Goal: Transaction & Acquisition: Purchase product/service

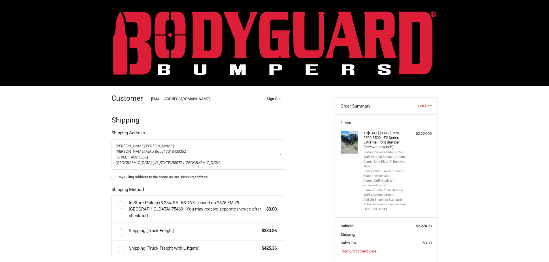
click at [157, 46] on img at bounding box center [274, 43] width 323 height 64
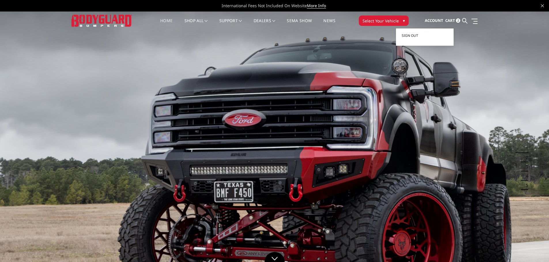
click at [428, 18] on span "Account" at bounding box center [434, 20] width 18 height 5
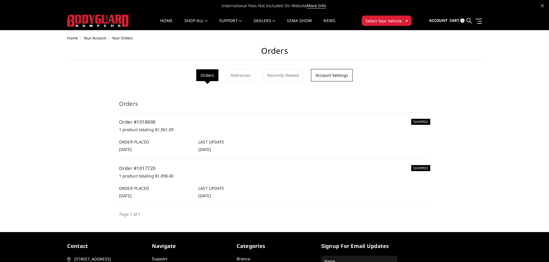
click at [328, 74] on link "Account Settings" at bounding box center [332, 75] width 42 height 12
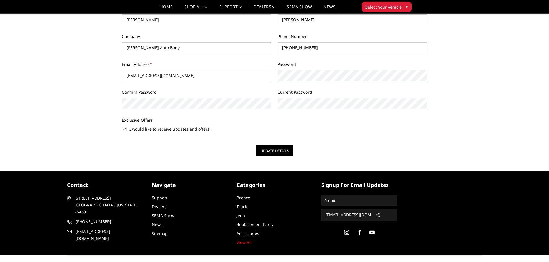
scroll to position [86, 0]
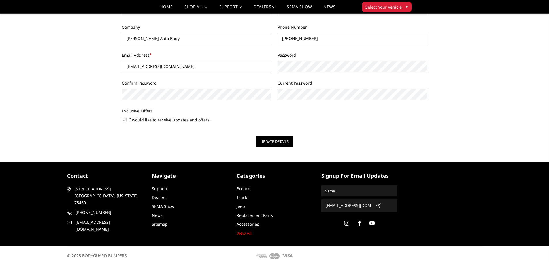
click at [124, 121] on label "I would like to receive updates and offers." at bounding box center [196, 120] width 149 height 6
click at [122, 117] on input "I would like to receive updates and offers." at bounding box center [122, 117] width 0 height 0
checkbox input "false"
click at [268, 142] on button "Update Details" at bounding box center [274, 142] width 38 height 12
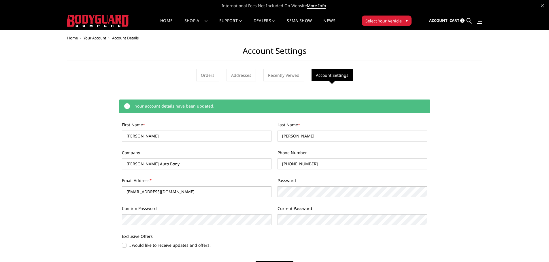
click at [456, 21] on span "Cart" at bounding box center [454, 20] width 10 height 5
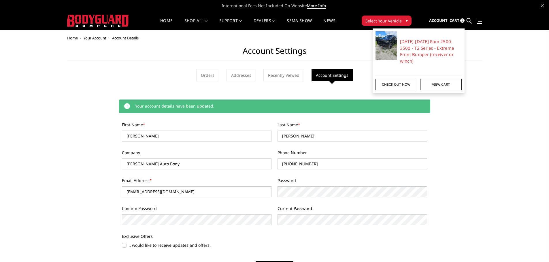
click at [404, 79] on link "Check out now" at bounding box center [395, 85] width 41 height 12
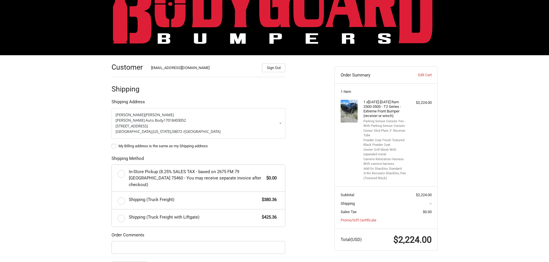
scroll to position [60, 0]
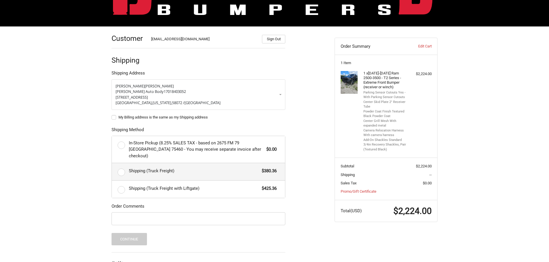
click at [121, 164] on label "Shipping (Truck Freight) $380.36" at bounding box center [198, 171] width 173 height 17
click at [112, 164] on input "Shipping (Truck Freight) $380.36" at bounding box center [112, 163] width 0 height 0
radio input "true"
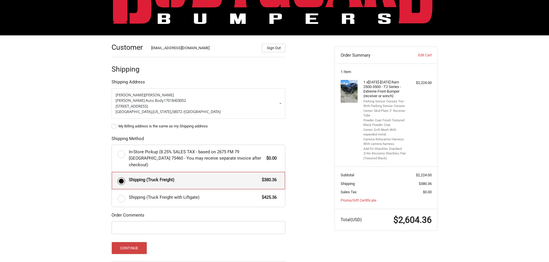
scroll to position [0, 0]
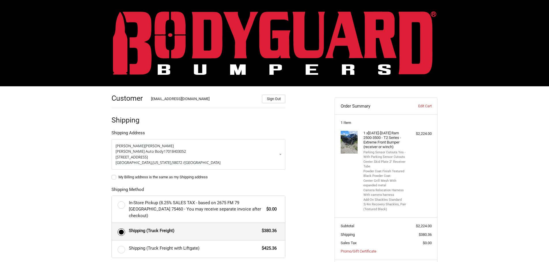
click at [347, 52] on img at bounding box center [274, 43] width 323 height 64
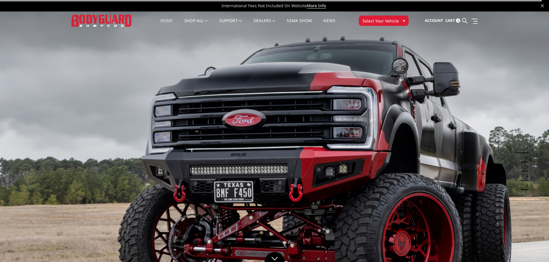
click at [453, 21] on span "Cart" at bounding box center [450, 20] width 10 height 5
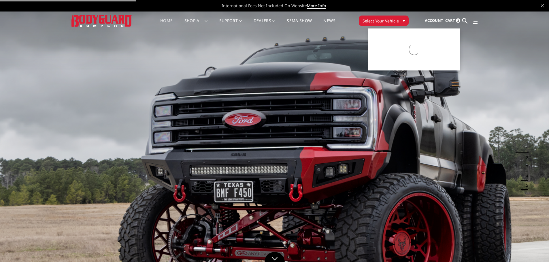
click at [437, 21] on span "Account" at bounding box center [434, 20] width 18 height 5
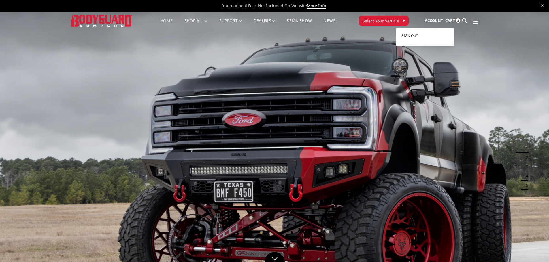
click at [415, 32] on link "Sign out" at bounding box center [424, 35] width 46 height 9
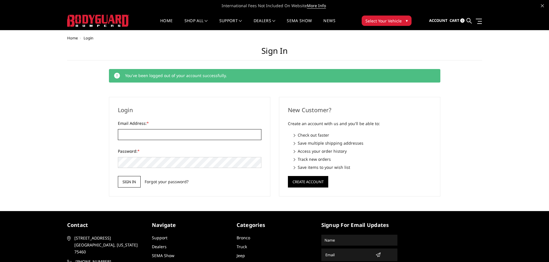
type input "[EMAIL_ADDRESS][DOMAIN_NAME]"
click at [128, 181] on input "Sign in" at bounding box center [129, 182] width 23 height 12
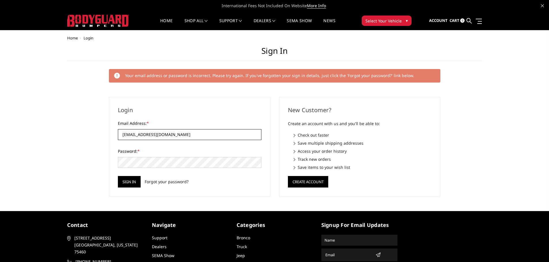
click at [165, 135] on input "[EMAIL_ADDRESS][DOMAIN_NAME]" at bounding box center [189, 134] width 143 height 11
click at [166, 137] on input "[EMAIL_ADDRESS][DOMAIN_NAME]" at bounding box center [189, 134] width 143 height 11
drag, startPoint x: 167, startPoint y: 137, endPoint x: 115, endPoint y: 133, distance: 52.2
click at [115, 133] on div "Login Email Address: * tcompson@bektel.com Password: * Sign in Forgot your pass…" at bounding box center [189, 147] width 161 height 100
type input "blairs.autobody.nd@gmail.com"
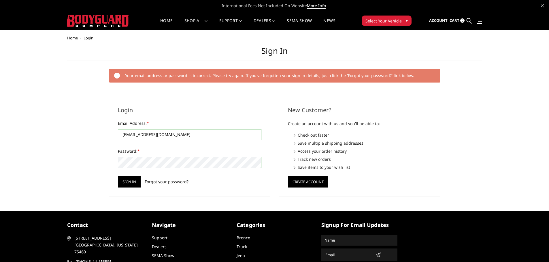
click at [118, 176] on input "Sign in" at bounding box center [129, 182] width 23 height 12
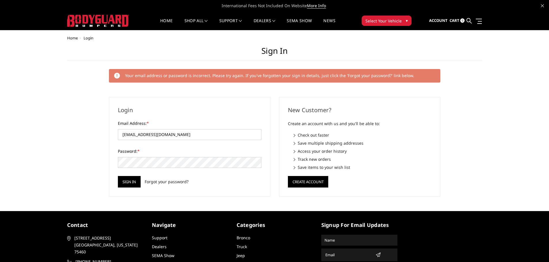
click at [168, 126] on label "Email Address: *" at bounding box center [189, 123] width 143 height 6
click at [168, 129] on input "[EMAIL_ADDRESS][DOMAIN_NAME]" at bounding box center [189, 134] width 143 height 11
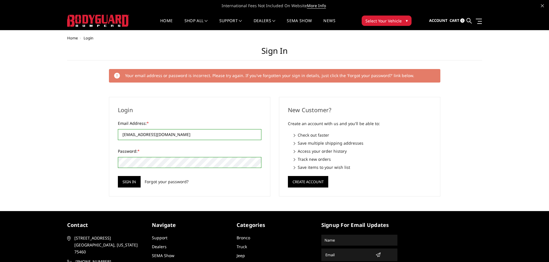
drag, startPoint x: 172, startPoint y: 135, endPoint x: 102, endPoint y: 129, distance: 69.9
click at [102, 129] on div "Home Login Sign in Your email address or password is incorrect. Please try agai…" at bounding box center [274, 116] width 415 height 161
type input "blair.autobody.nd@gmail.com"
click at [95, 161] on div "Home Login Sign in Your email address or password is incorrect. Please try agai…" at bounding box center [274, 116] width 415 height 161
click at [118, 176] on input "Sign in" at bounding box center [129, 182] width 23 height 12
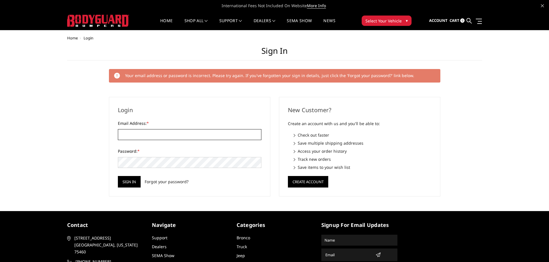
type input "[EMAIL_ADDRESS][DOMAIN_NAME]"
drag, startPoint x: 174, startPoint y: 131, endPoint x: 92, endPoint y: 130, distance: 81.5
click at [92, 130] on div "Home Login Sign in Your email address or password is incorrect. Please try agai…" at bounding box center [274, 116] width 415 height 161
click at [128, 137] on input "[EMAIL_ADDRESS][DOMAIN_NAME]" at bounding box center [189, 134] width 143 height 11
type input "[PERSON_NAME][EMAIL_ADDRESS][DOMAIN_NAME]"
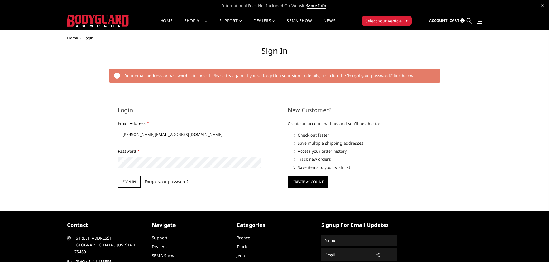
click at [125, 177] on input "Sign in" at bounding box center [129, 182] width 23 height 12
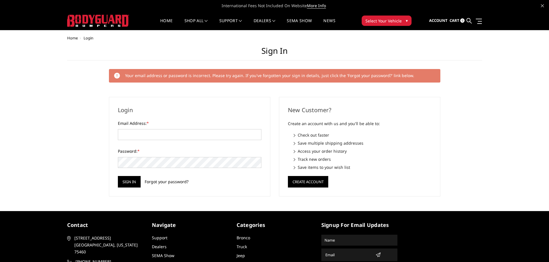
click at [166, 183] on link "Forgot your password?" at bounding box center [167, 182] width 44 height 6
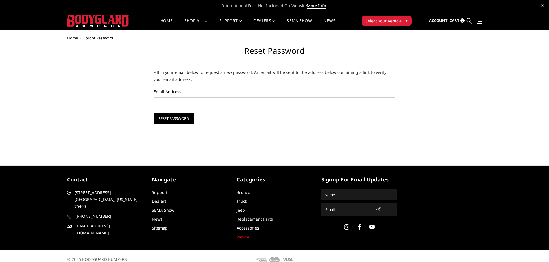
drag, startPoint x: 163, startPoint y: 92, endPoint x: 164, endPoint y: 104, distance: 12.1
click at [163, 95] on form "Email Address Reset Password" at bounding box center [275, 107] width 242 height 36
click at [164, 104] on input "Email Address" at bounding box center [275, 103] width 242 height 11
type input "blairs.autobody.nd@gmail.com"
click at [154, 113] on input "Reset Password" at bounding box center [174, 119] width 40 height 12
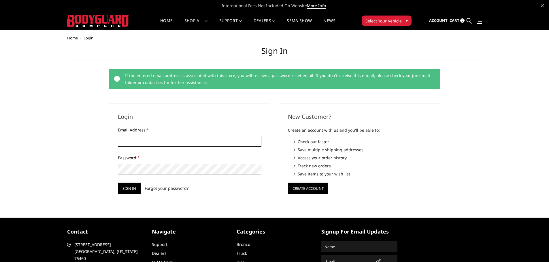
click at [155, 143] on input "Email Address: *" at bounding box center [189, 141] width 143 height 11
type input "tcompson@bektel.com"
click at [118, 183] on input "Sign in" at bounding box center [129, 189] width 23 height 12
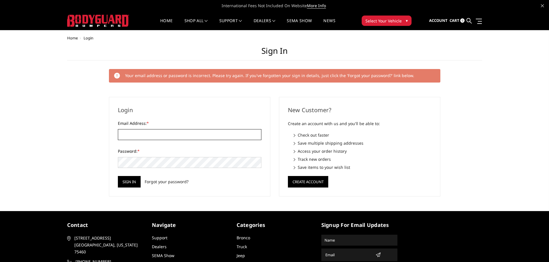
click at [241, 135] on input "Email Address: *" at bounding box center [189, 134] width 143 height 11
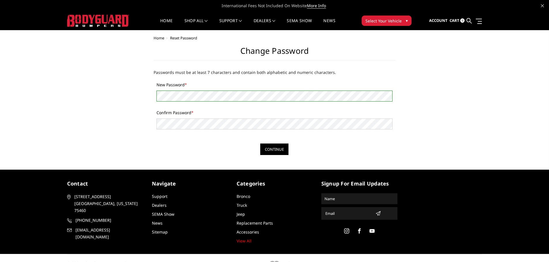
click at [236, 116] on div "Confirm Password *" at bounding box center [275, 120] width 242 height 20
click at [272, 148] on input "Continue" at bounding box center [274, 150] width 28 height 12
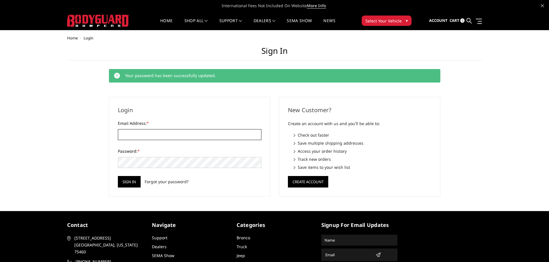
click at [177, 134] on input "Email Address: *" at bounding box center [189, 134] width 143 height 11
type input "blairs.autobody.nd@gmail.com"
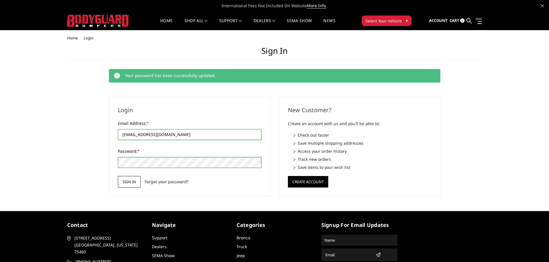
click at [132, 180] on input "Sign in" at bounding box center [129, 182] width 23 height 12
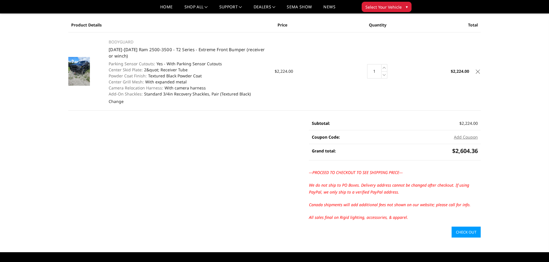
scroll to position [58, 0]
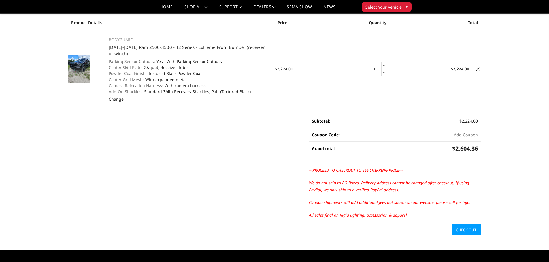
click at [461, 230] on link "Check out" at bounding box center [465, 230] width 29 height 11
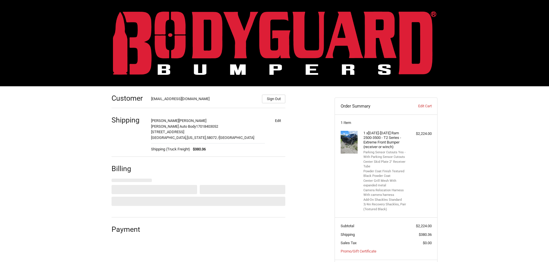
select select "US"
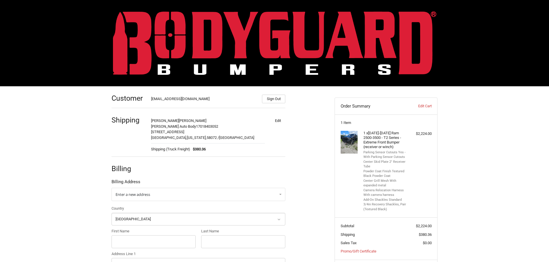
click at [379, 31] on img at bounding box center [274, 43] width 323 height 64
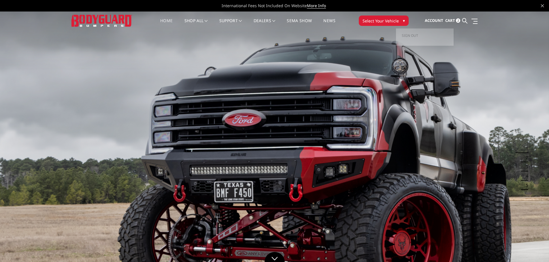
click at [431, 18] on span "Account" at bounding box center [434, 20] width 18 height 5
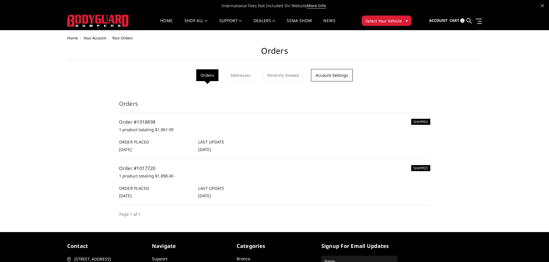
click at [318, 75] on link "Account Settings" at bounding box center [332, 75] width 42 height 12
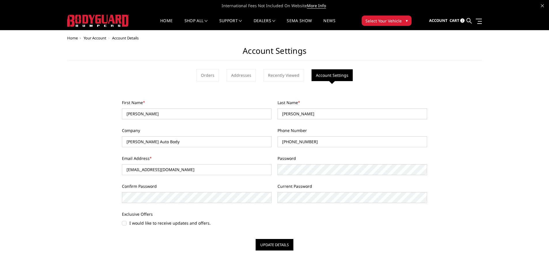
click at [459, 20] on span "Cart" at bounding box center [454, 20] width 10 height 5
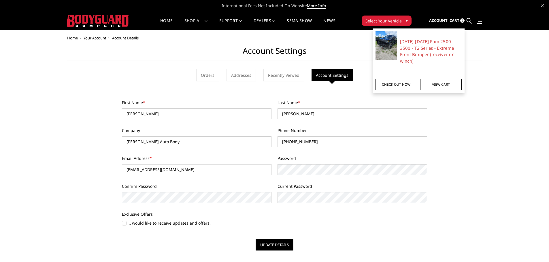
click at [396, 81] on link "Check out now" at bounding box center [395, 85] width 41 height 12
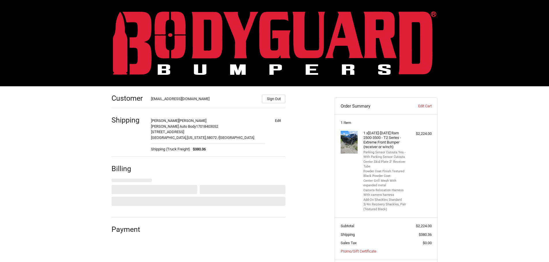
select select "US"
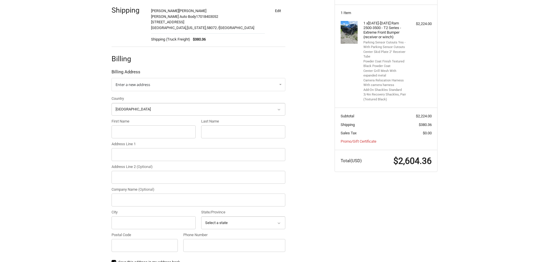
scroll to position [115, 0]
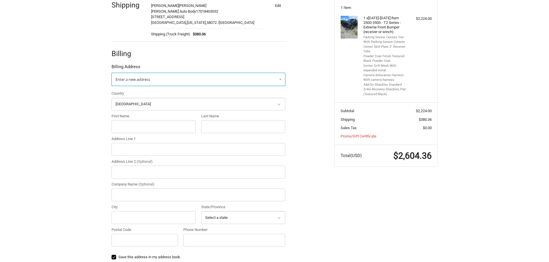
click at [228, 82] on link "Enter a new address" at bounding box center [198, 79] width 174 height 13
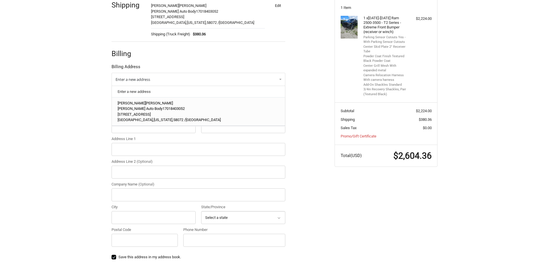
click at [213, 112] on p "[STREET_ADDRESS]" at bounding box center [199, 115] width 162 height 6
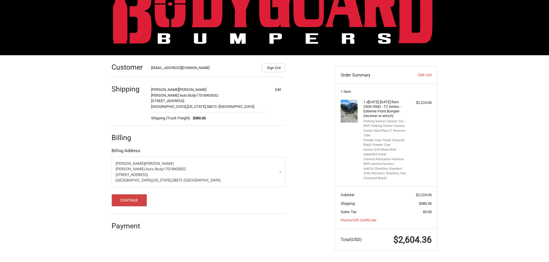
scroll to position [31, 0]
click at [135, 202] on button "Continue" at bounding box center [128, 200] width 35 height 12
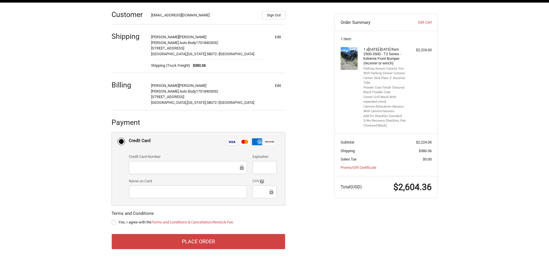
scroll to position [84, 0]
click at [253, 168] on div at bounding box center [264, 167] width 24 height 13
click at [113, 222] on label "Yes, I agree with the Terms and Conditions & Cancellation/Restock Fee" at bounding box center [198, 222] width 174 height 5
click at [112, 220] on input "Yes, I agree with the Terms and Conditions & Cancellation/Restock Fee" at bounding box center [111, 220] width 0 height 0
checkbox input "true"
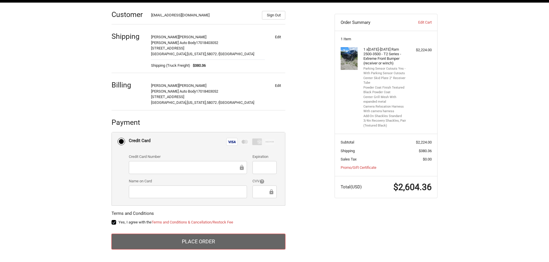
click at [159, 237] on button "Place Order" at bounding box center [198, 242] width 174 height 16
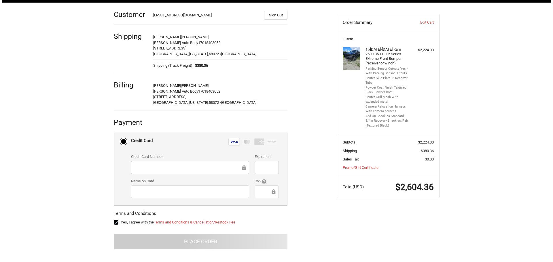
scroll to position [0, 0]
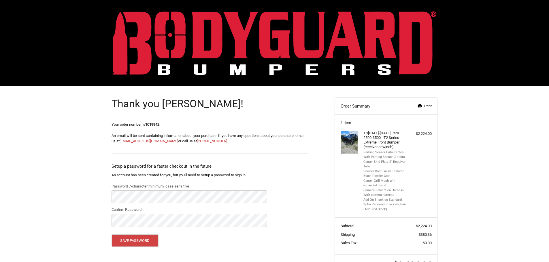
click at [423, 106] on link "Print" at bounding box center [416, 106] width 30 height 6
